Goal: Find contact information: Find contact information

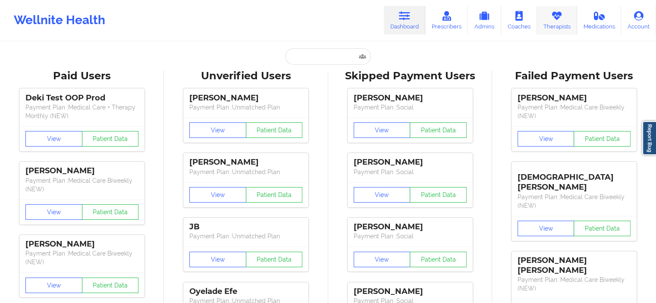
click at [567, 12] on link "Therapists" at bounding box center [557, 20] width 40 height 28
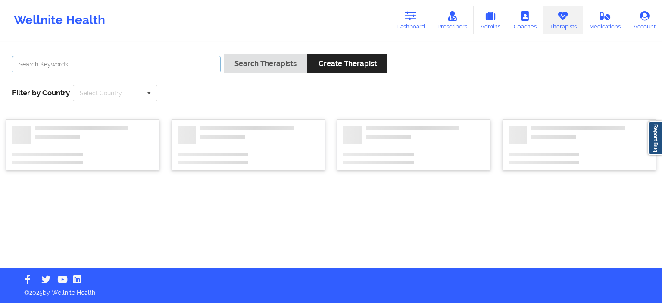
click at [198, 72] on input "text" at bounding box center [116, 64] width 209 height 16
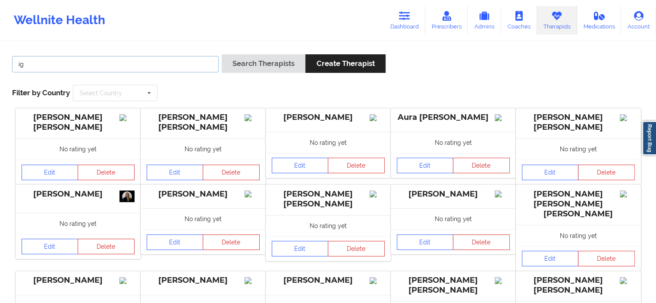
type input "i"
click at [222, 54] on button "Search Therapists" at bounding box center [264, 63] width 84 height 19
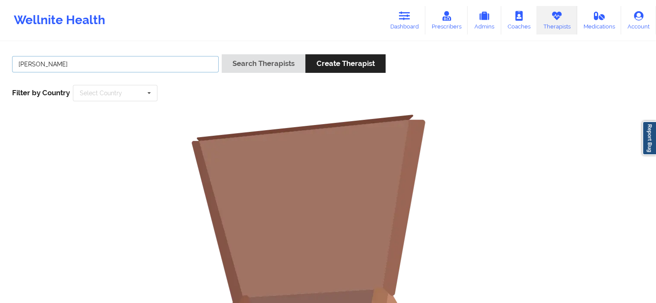
type input "gibala"
click at [222, 54] on button "Search Therapists" at bounding box center [264, 63] width 84 height 19
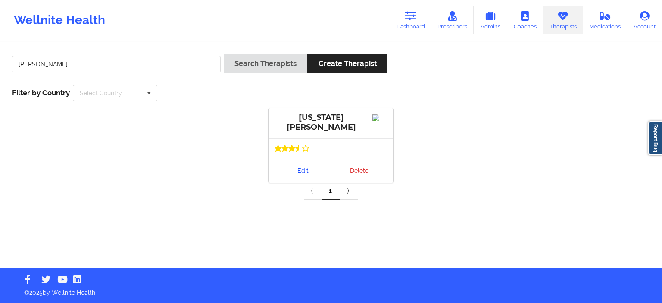
click at [303, 163] on link "Edit" at bounding box center [303, 171] width 57 height 16
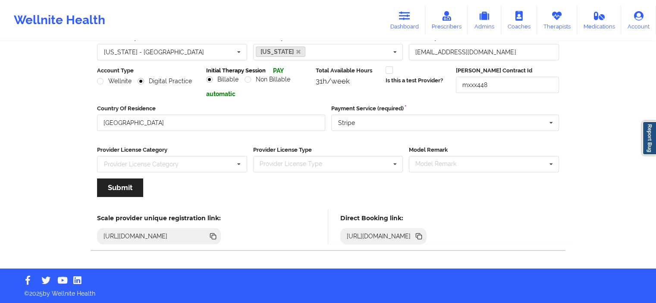
scroll to position [90, 0]
click at [427, 240] on div "https://www.wellnite.co/direct-booking/provider/633d7f7885615c00156aea6b" at bounding box center [383, 236] width 87 height 16
click at [422, 237] on icon at bounding box center [419, 237] width 4 height 4
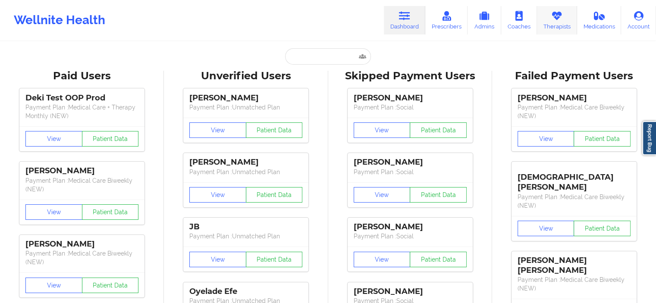
click at [564, 21] on link "Therapists" at bounding box center [557, 20] width 40 height 28
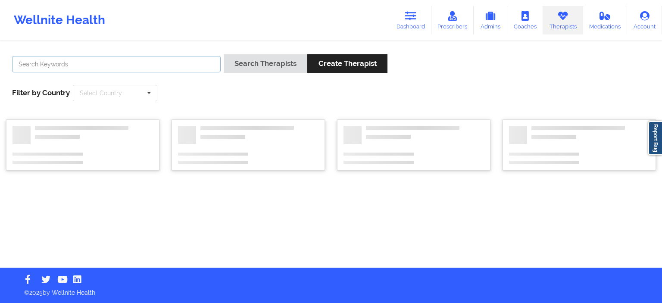
click at [163, 70] on input "text" at bounding box center [116, 64] width 209 height 16
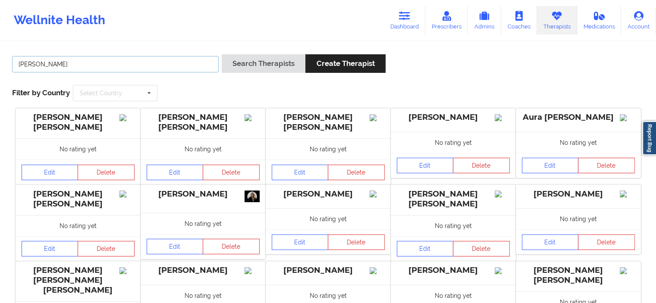
click at [222, 54] on button "Search Therapists" at bounding box center [264, 63] width 84 height 19
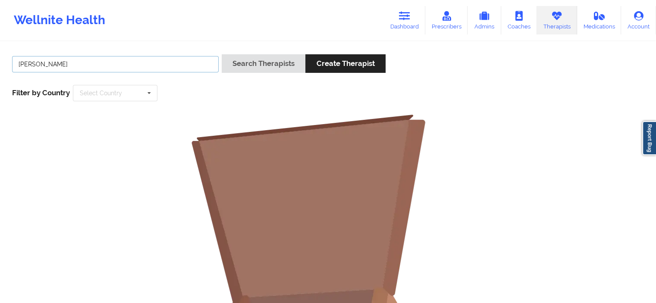
click at [145, 66] on input "[PERSON_NAME]" at bounding box center [115, 64] width 206 height 16
type input "[PERSON_NAME]"
click at [222, 54] on button "Search Therapists" at bounding box center [264, 63] width 84 height 19
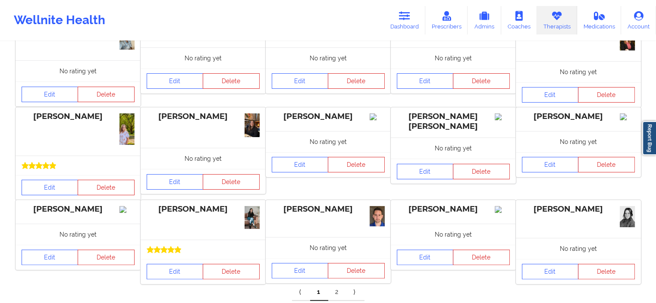
scroll to position [184, 0]
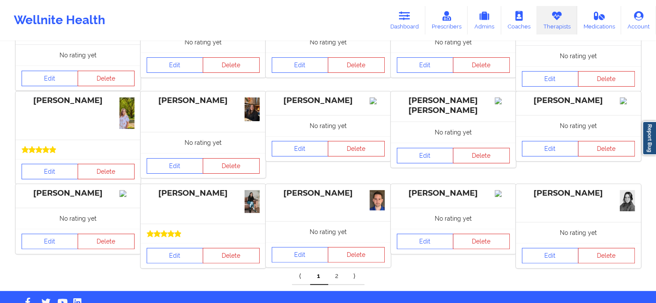
click at [331, 282] on link "2" at bounding box center [337, 276] width 18 height 17
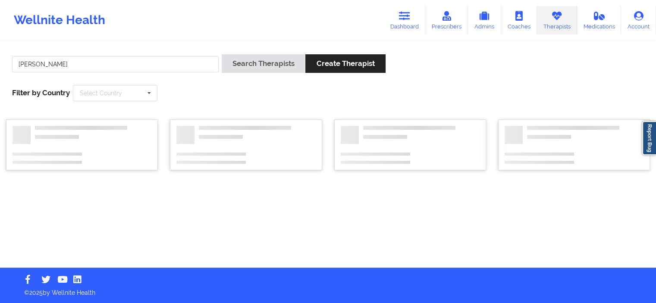
scroll to position [0, 0]
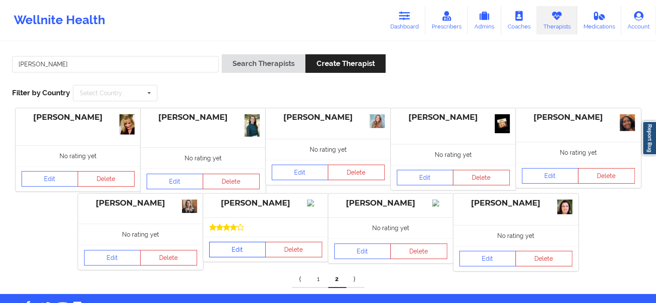
click at [239, 257] on link "Edit" at bounding box center [237, 250] width 57 height 16
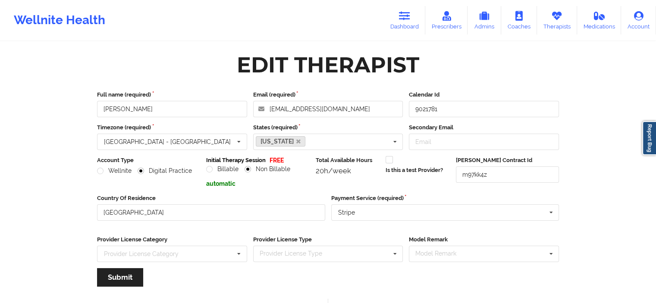
scroll to position [90, 0]
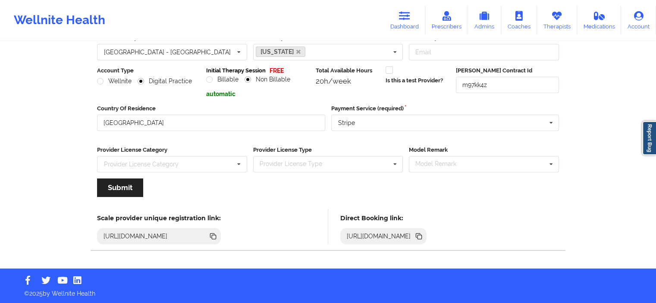
click at [422, 236] on icon at bounding box center [419, 237] width 4 height 4
click at [420, 12] on link "Dashboard" at bounding box center [404, 20] width 41 height 28
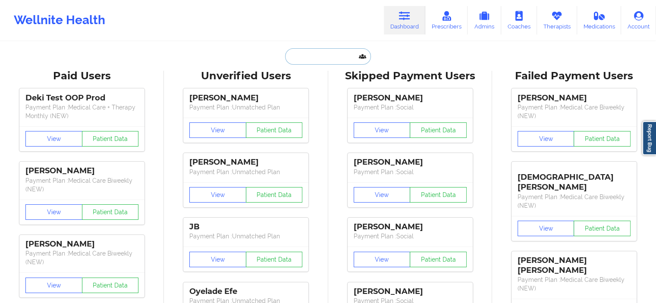
click at [316, 51] on input "text" at bounding box center [327, 56] width 85 height 16
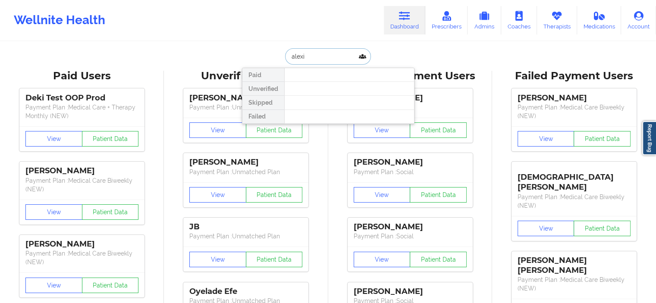
type input "[PERSON_NAME]"
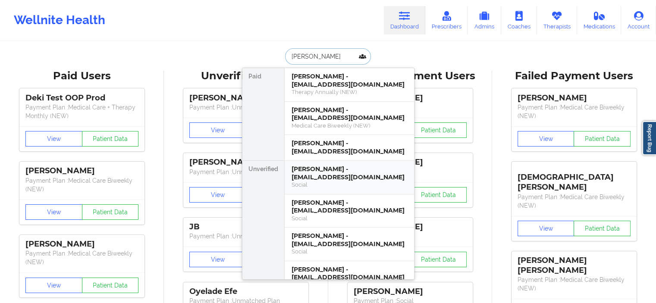
click at [335, 165] on div "[PERSON_NAME] - [EMAIL_ADDRESS][DOMAIN_NAME]" at bounding box center [349, 173] width 116 height 16
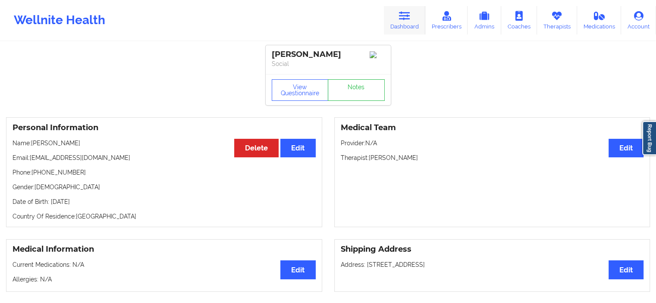
click at [413, 20] on link "Dashboard" at bounding box center [404, 20] width 41 height 28
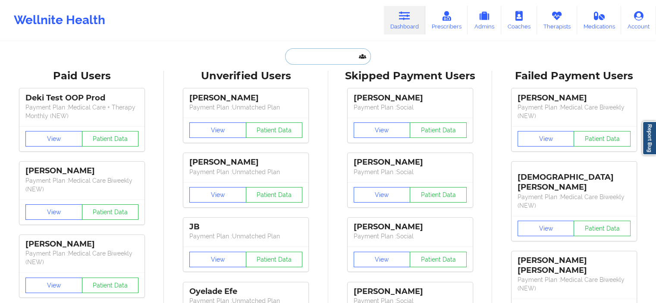
click at [309, 58] on input "text" at bounding box center [327, 56] width 85 height 16
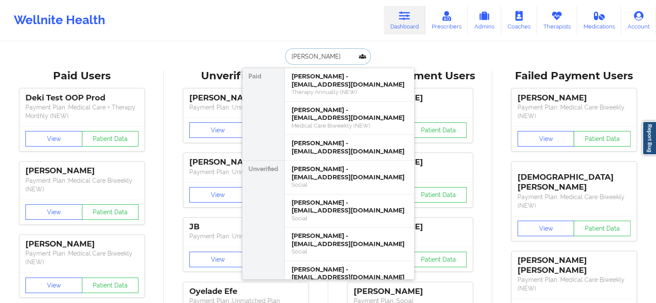
type input "nayary"
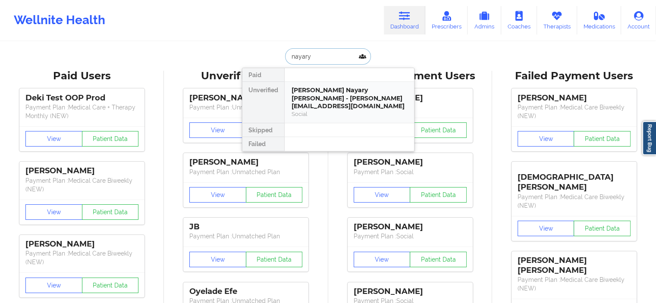
click at [341, 85] on div "[PERSON_NAME] Nayary [PERSON_NAME] - [PERSON_NAME][EMAIL_ADDRESS][DOMAIN_NAME] …" at bounding box center [349, 102] width 129 height 41
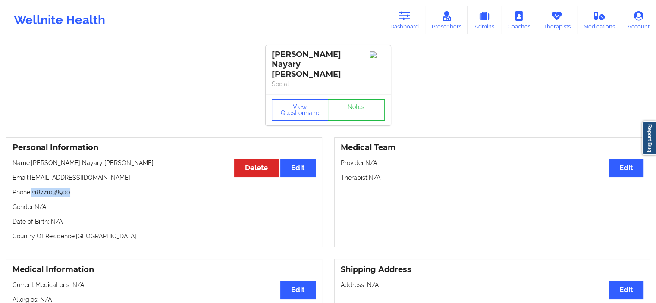
drag, startPoint x: 81, startPoint y: 181, endPoint x: 33, endPoint y: 179, distance: 48.3
click at [33, 188] on p "Phone: [PHONE_NUMBER]" at bounding box center [164, 192] width 303 height 9
copy p "+18771038900"
